Goal: Task Accomplishment & Management: Use online tool/utility

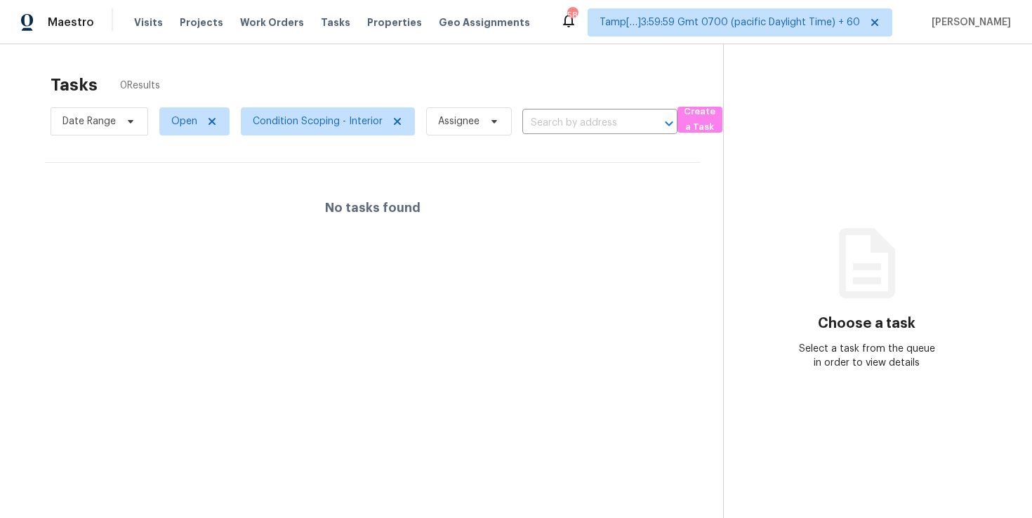
scroll to position [44, 0]
click at [289, 121] on span "Condition Scoping - Interior" at bounding box center [318, 121] width 130 height 14
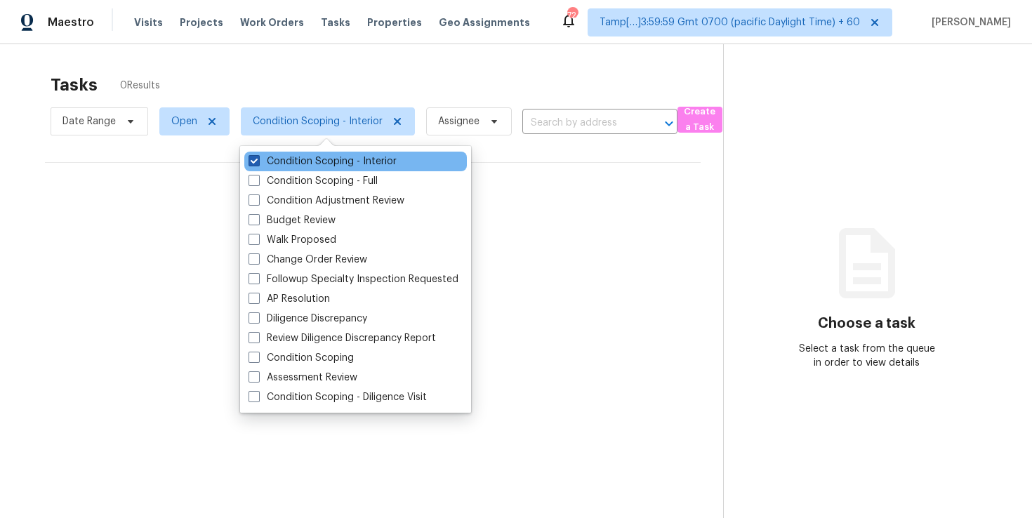
click at [291, 157] on label "Condition Scoping - Interior" at bounding box center [323, 161] width 148 height 14
click at [258, 157] on input "Condition Scoping - Interior" at bounding box center [253, 158] width 9 height 9
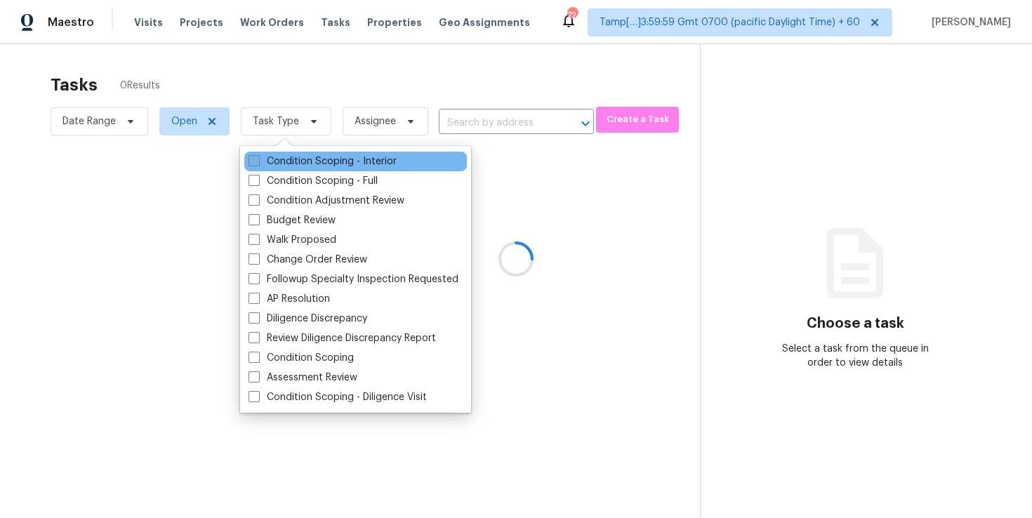
click at [254, 160] on span at bounding box center [254, 160] width 11 height 11
click at [254, 160] on input "Condition Scoping - Interior" at bounding box center [253, 158] width 9 height 9
checkbox input "true"
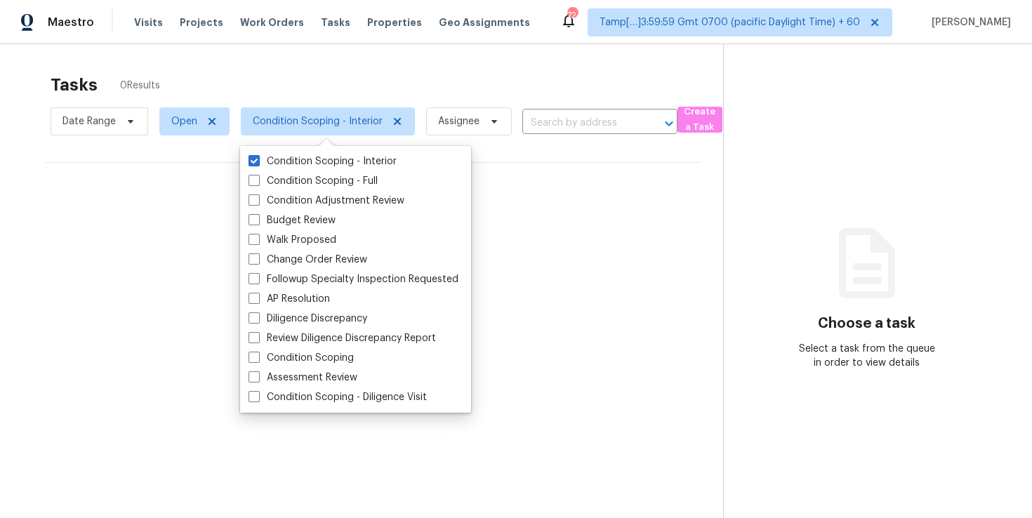
click at [437, 89] on div "Tasks 0 Results" at bounding box center [387, 85] width 673 height 37
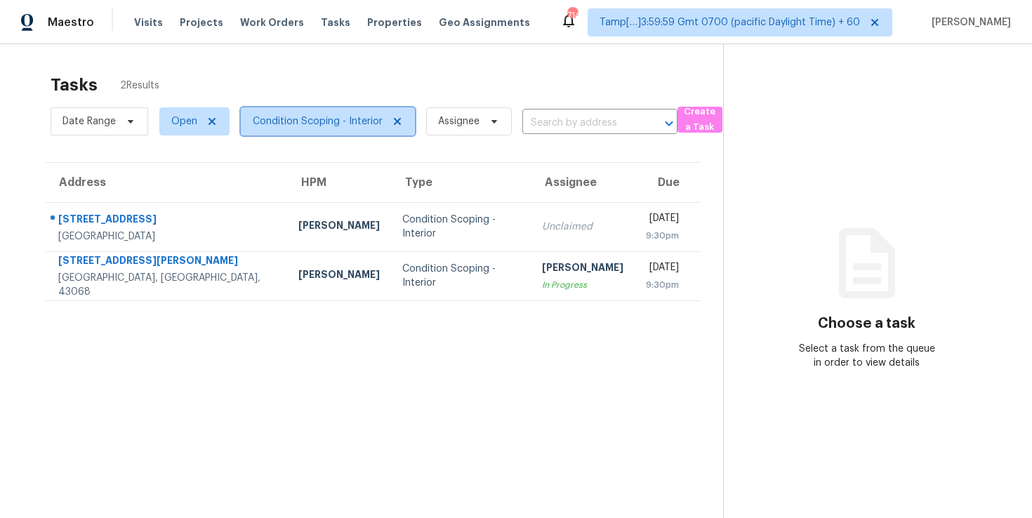
click at [340, 126] on span "Condition Scoping - Interior" at bounding box center [318, 121] width 130 height 14
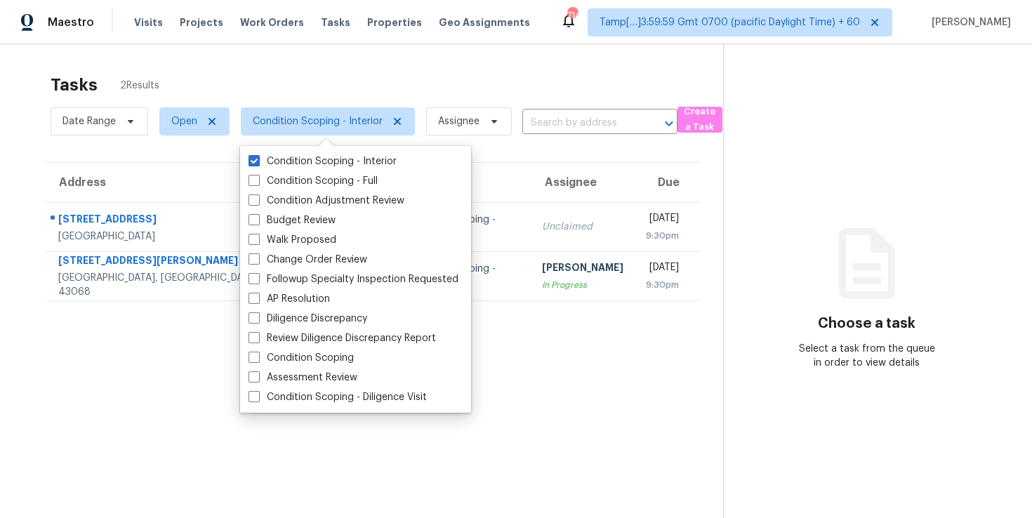
click at [342, 70] on div "Tasks 2 Results" at bounding box center [387, 85] width 673 height 37
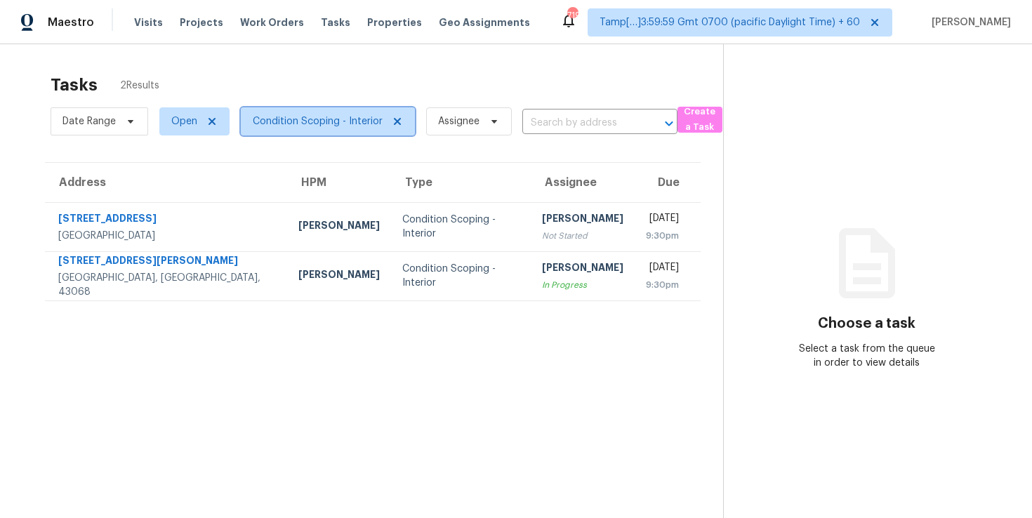
click at [303, 121] on span "Condition Scoping - Interior" at bounding box center [318, 121] width 130 height 14
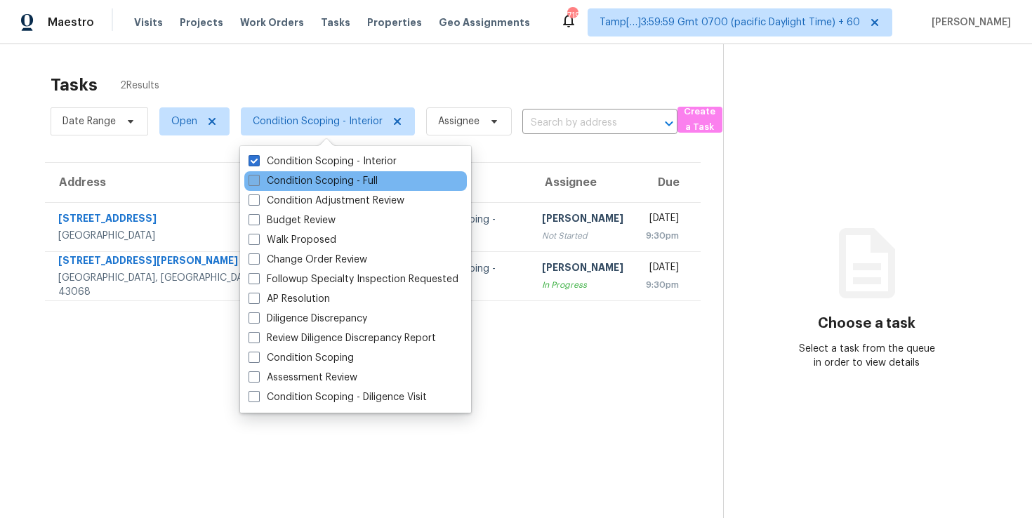
click at [297, 175] on label "Condition Scoping - Full" at bounding box center [313, 181] width 129 height 14
click at [258, 175] on input "Condition Scoping - Full" at bounding box center [253, 178] width 9 height 9
checkbox input "true"
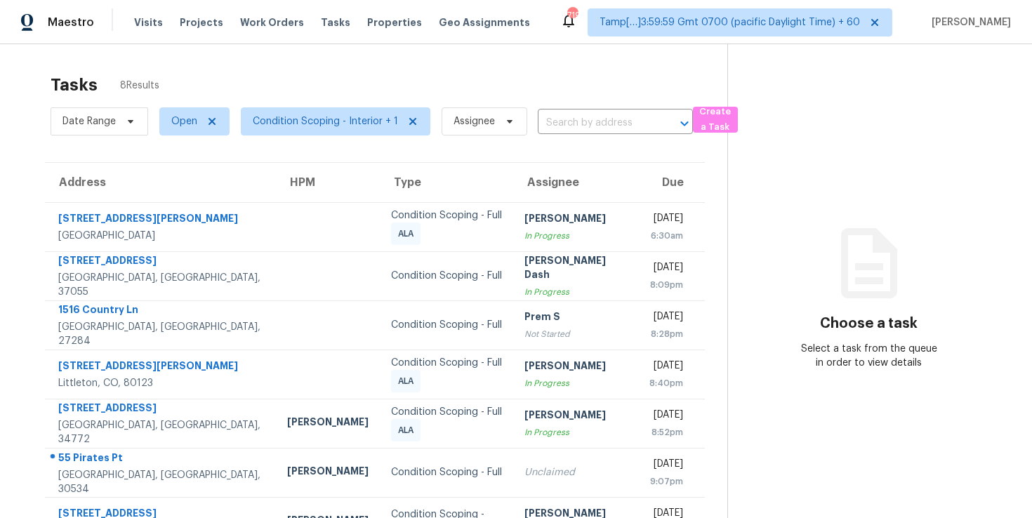
click at [405, 56] on div "Tasks 8 Results Date Range Open Condition Scoping - Interior + 1 Assignee ​ Cre…" at bounding box center [516, 325] width 1032 height 563
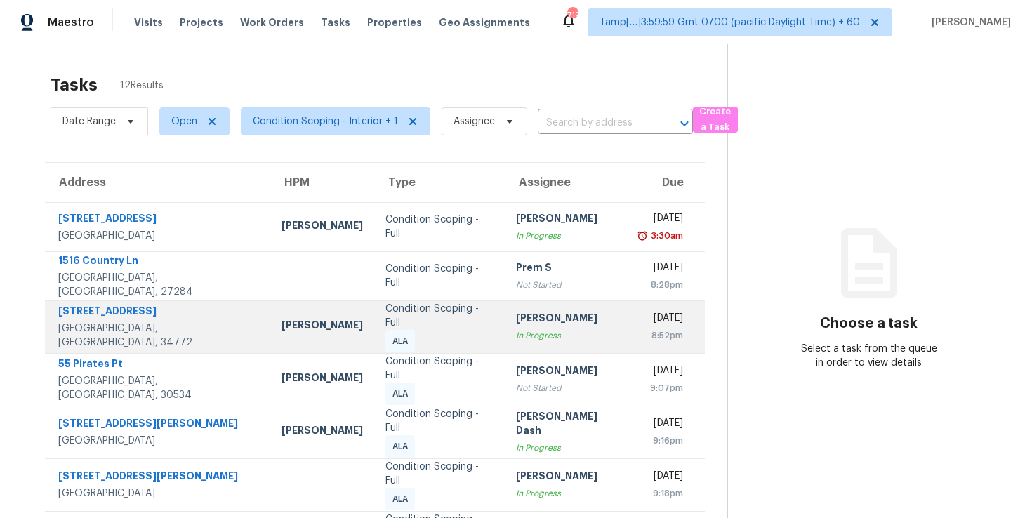
scroll to position [213, 0]
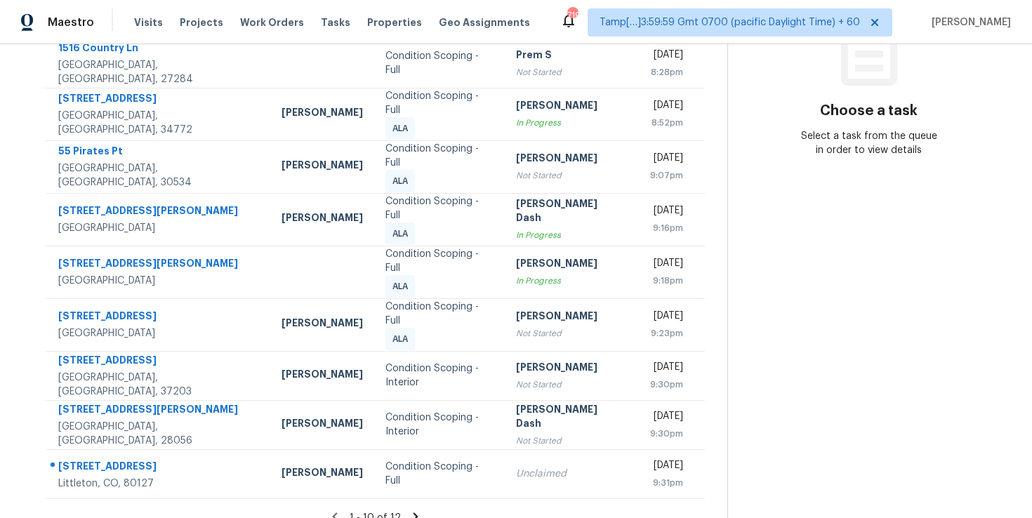
click at [409, 511] on icon at bounding box center [415, 517] width 13 height 13
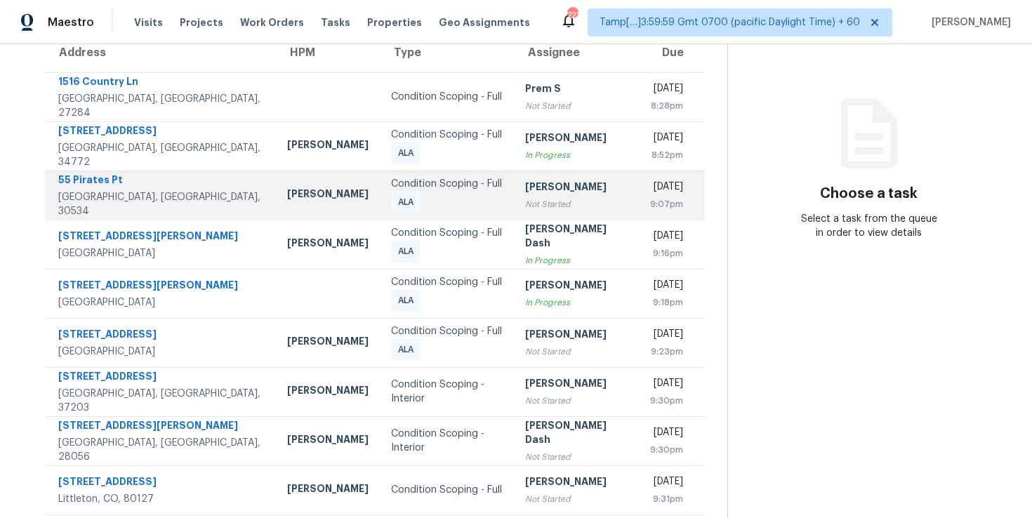
scroll to position [213, 0]
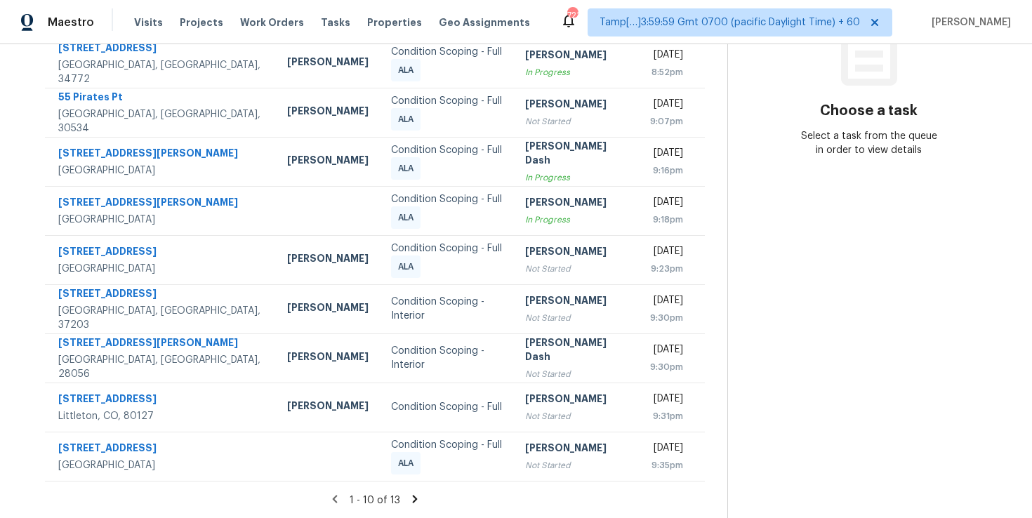
click at [413, 496] on icon at bounding box center [415, 499] width 5 height 8
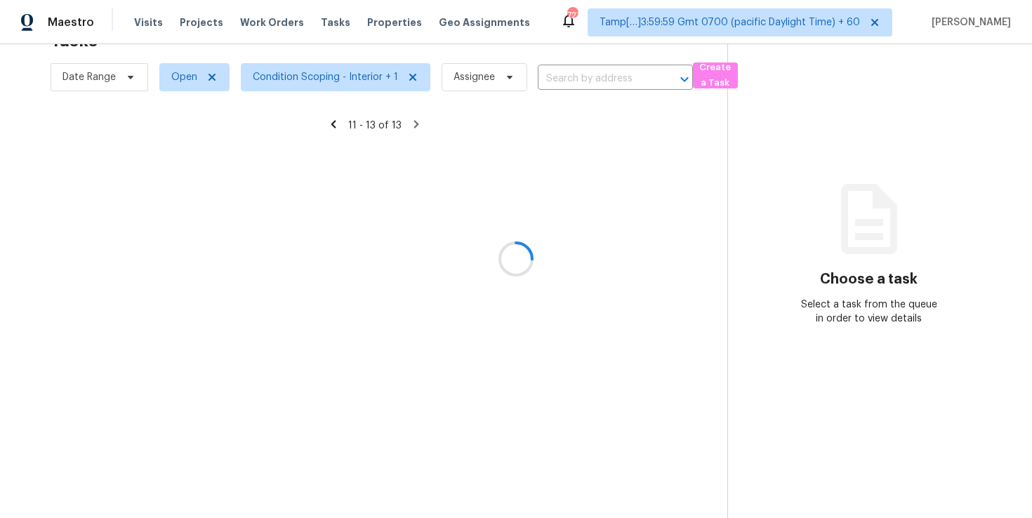
scroll to position [44, 0]
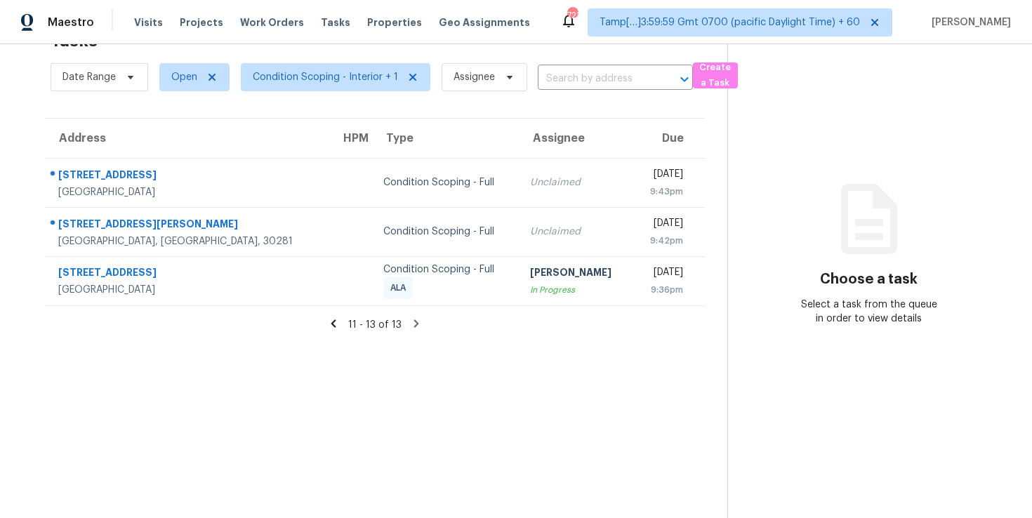
click at [341, 322] on div "11 - 13 of 13" at bounding box center [374, 324] width 705 height 15
click at [336, 324] on icon at bounding box center [333, 323] width 13 height 13
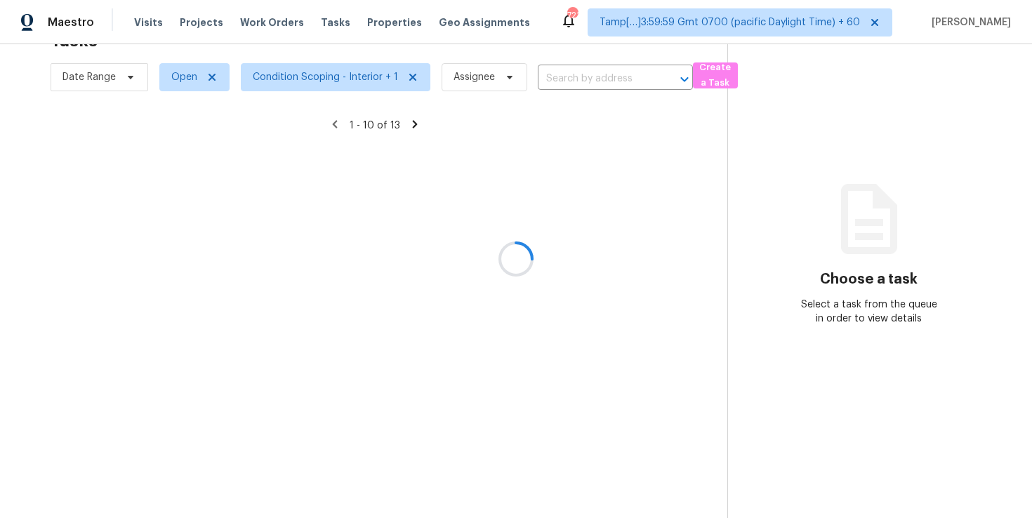
scroll to position [213, 0]
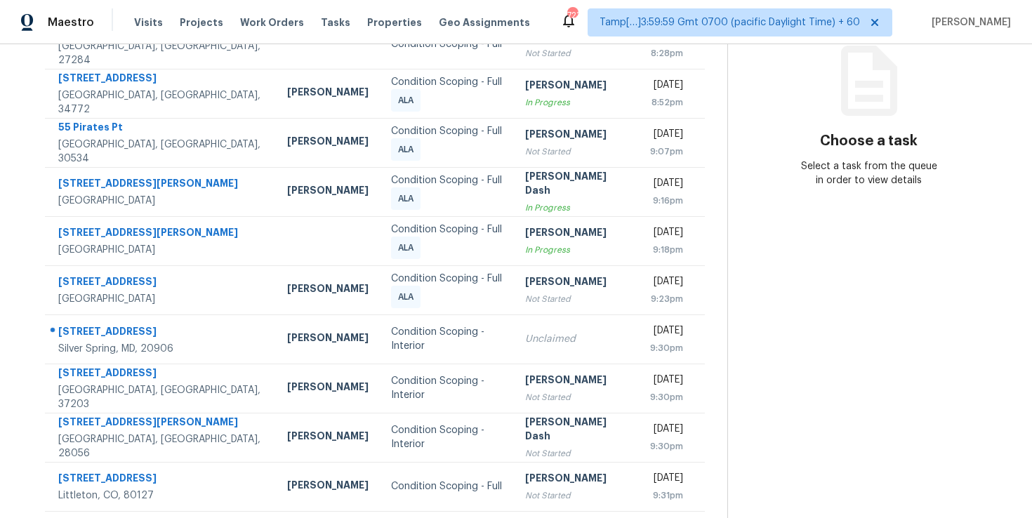
scroll to position [213, 0]
